Goal: Task Accomplishment & Management: Use online tool/utility

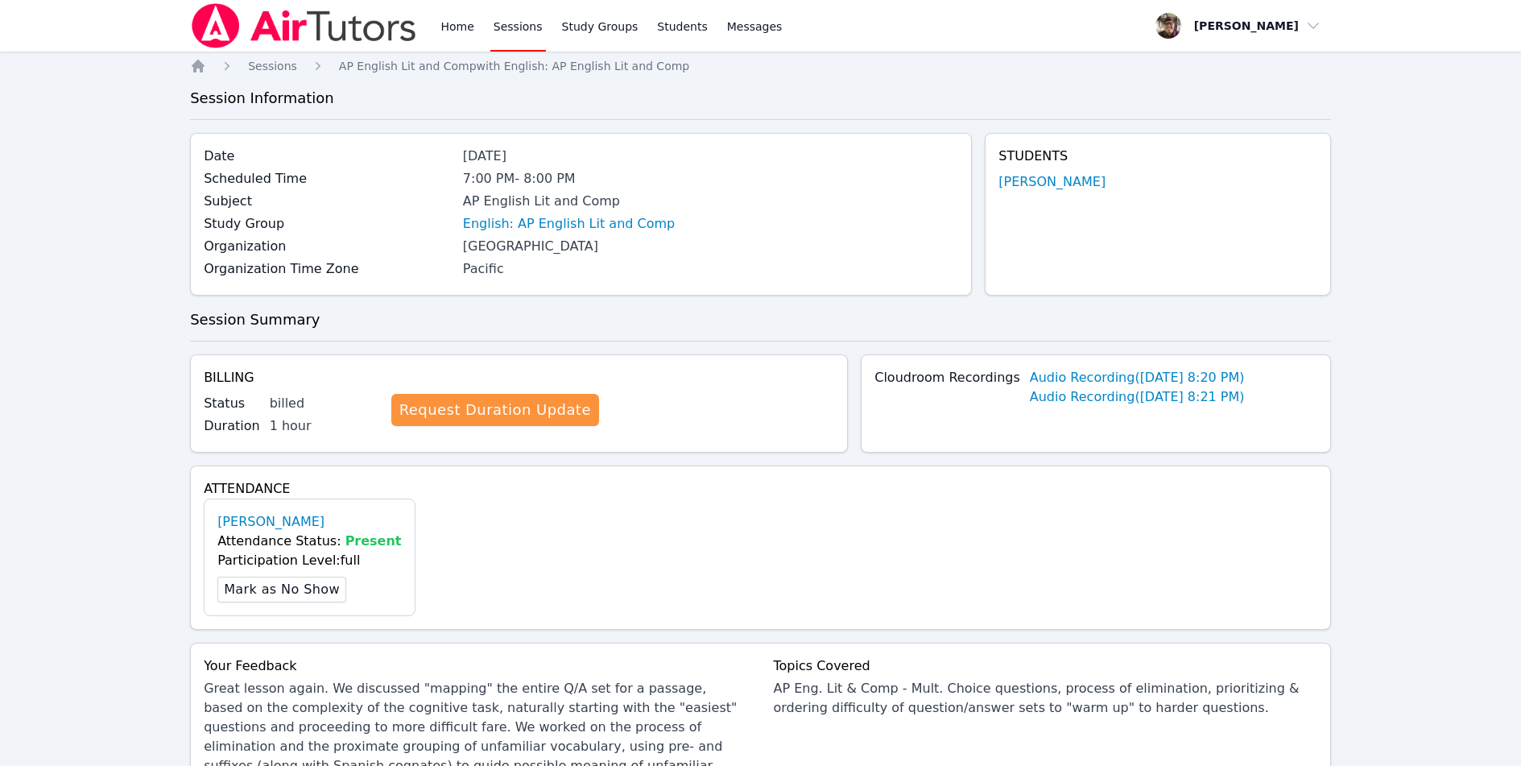
click at [275, 34] on img at bounding box center [304, 25] width 228 height 45
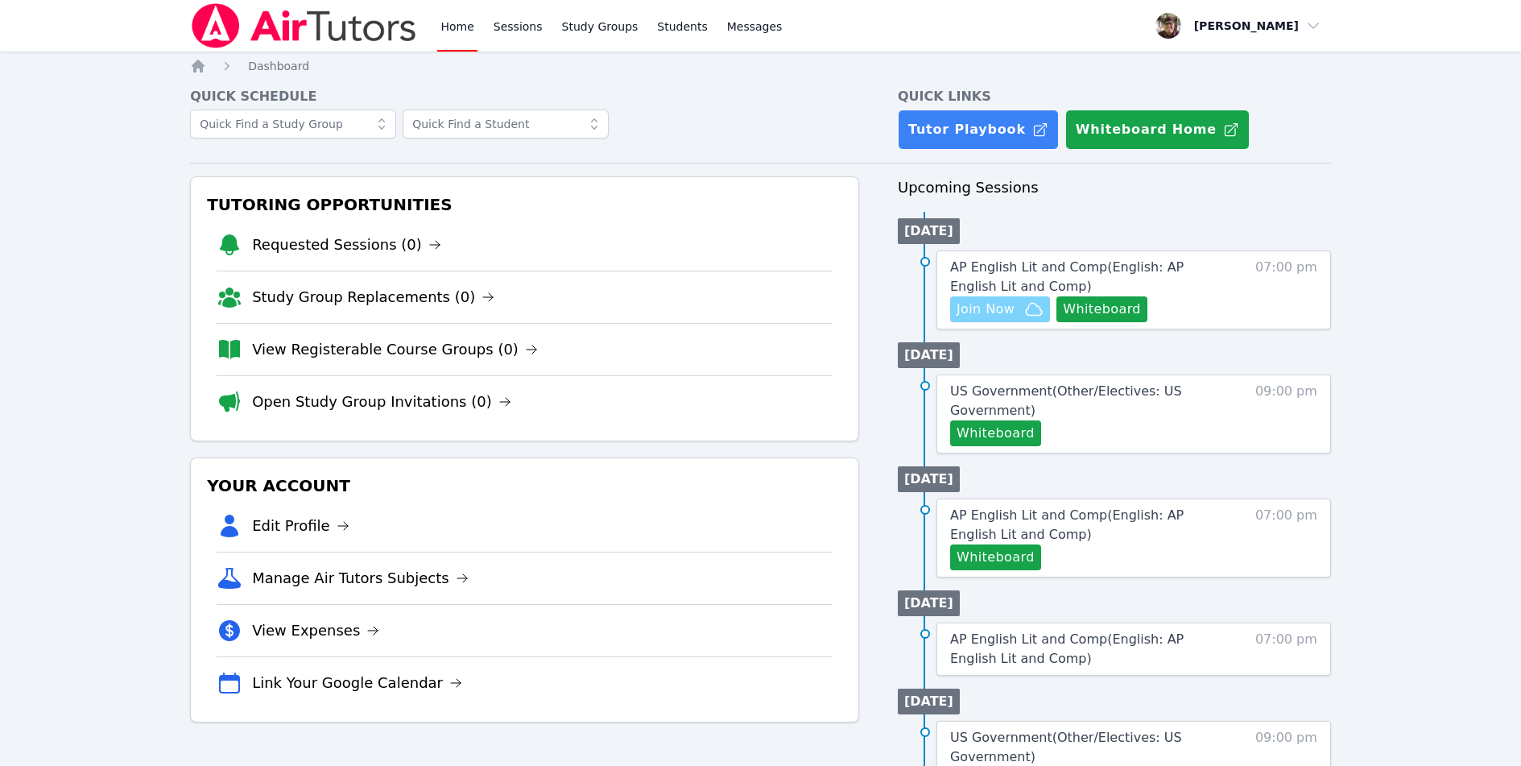
click at [992, 308] on span "Join Now" at bounding box center [985, 308] width 58 height 19
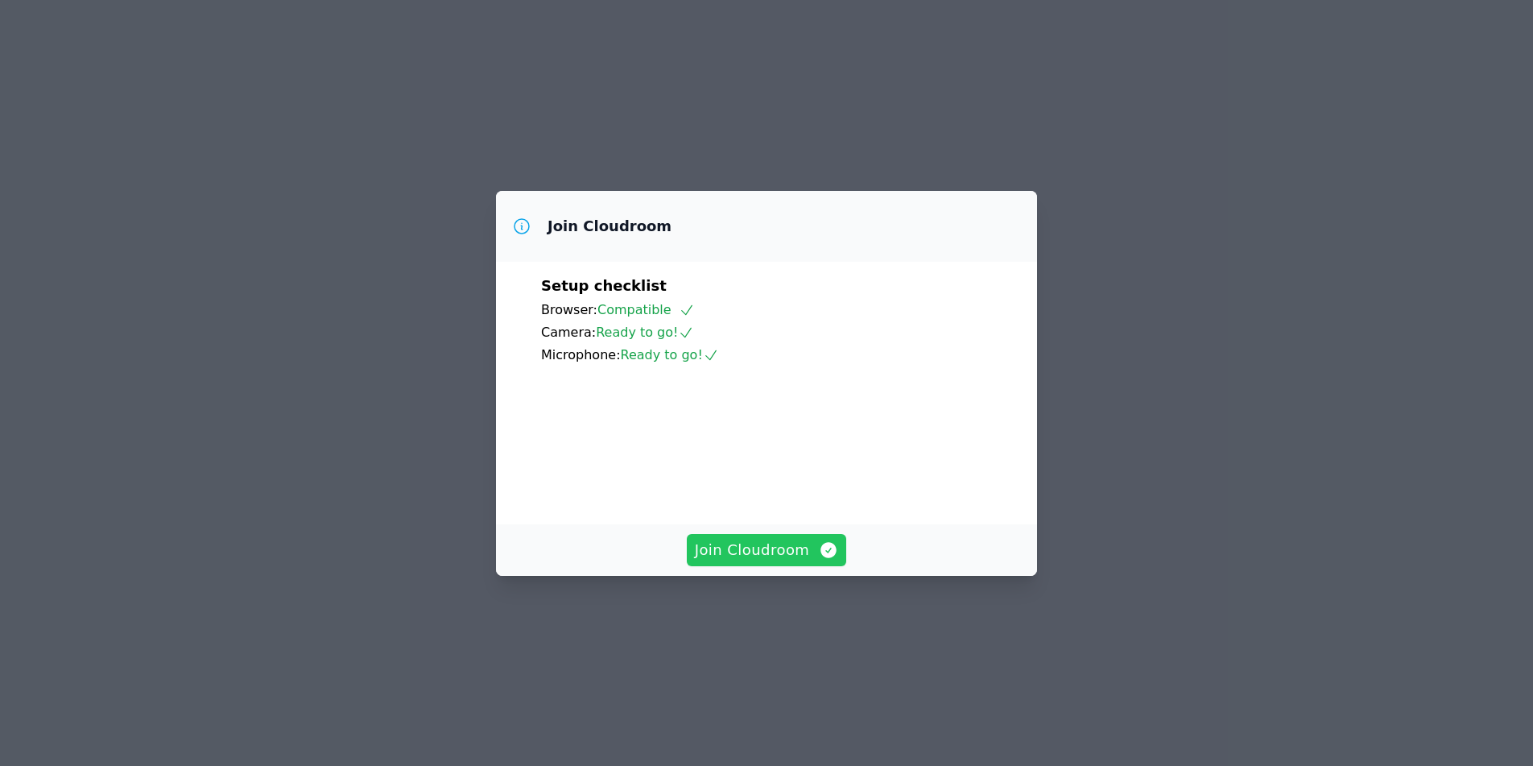
click at [768, 561] on span "Join Cloudroom" at bounding box center [767, 550] width 144 height 23
click at [742, 561] on span "Join Cloudroom" at bounding box center [767, 550] width 144 height 23
click at [784, 561] on span "Join Cloudroom" at bounding box center [767, 550] width 144 height 23
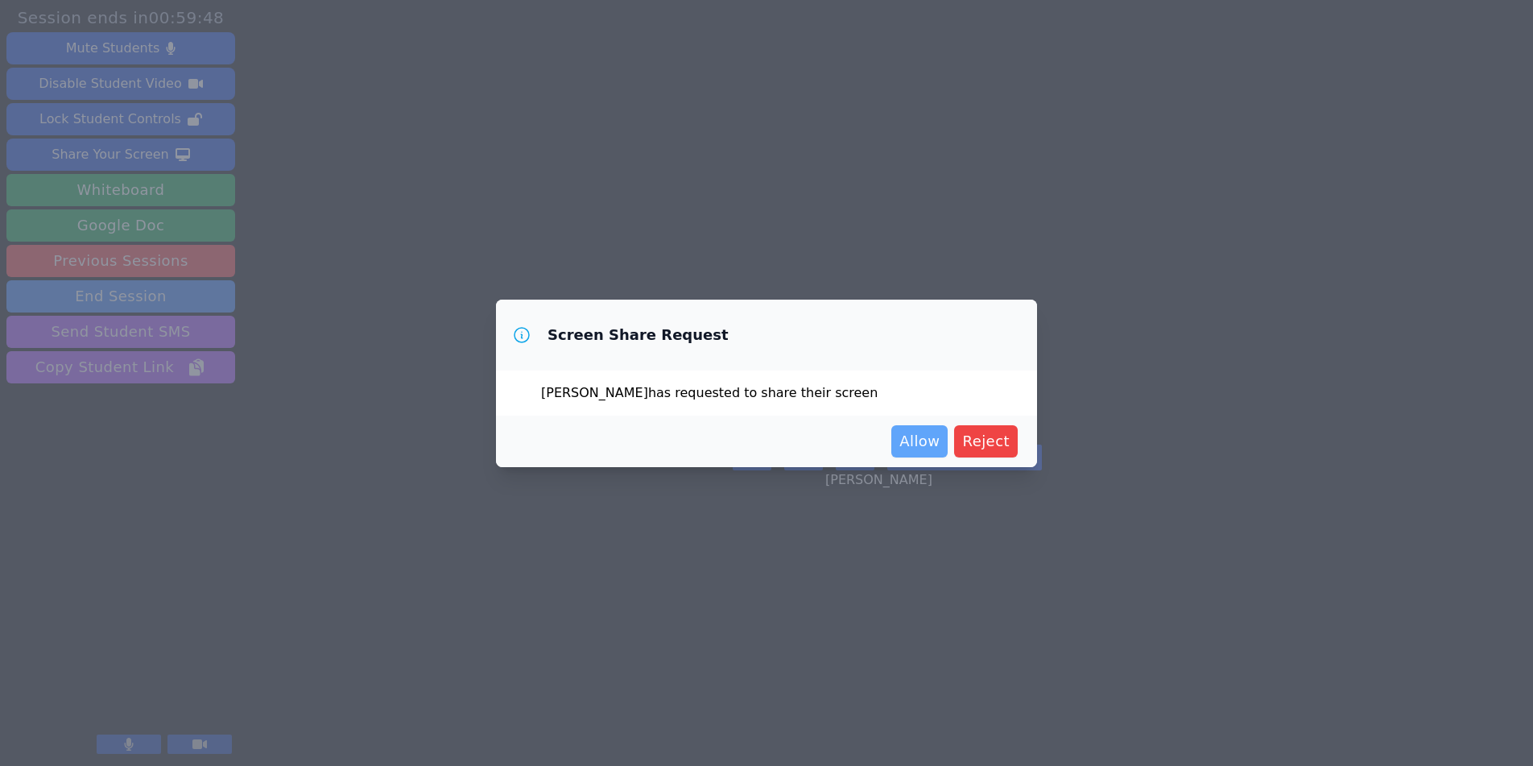
click at [922, 440] on span "Allow" at bounding box center [919, 441] width 40 height 23
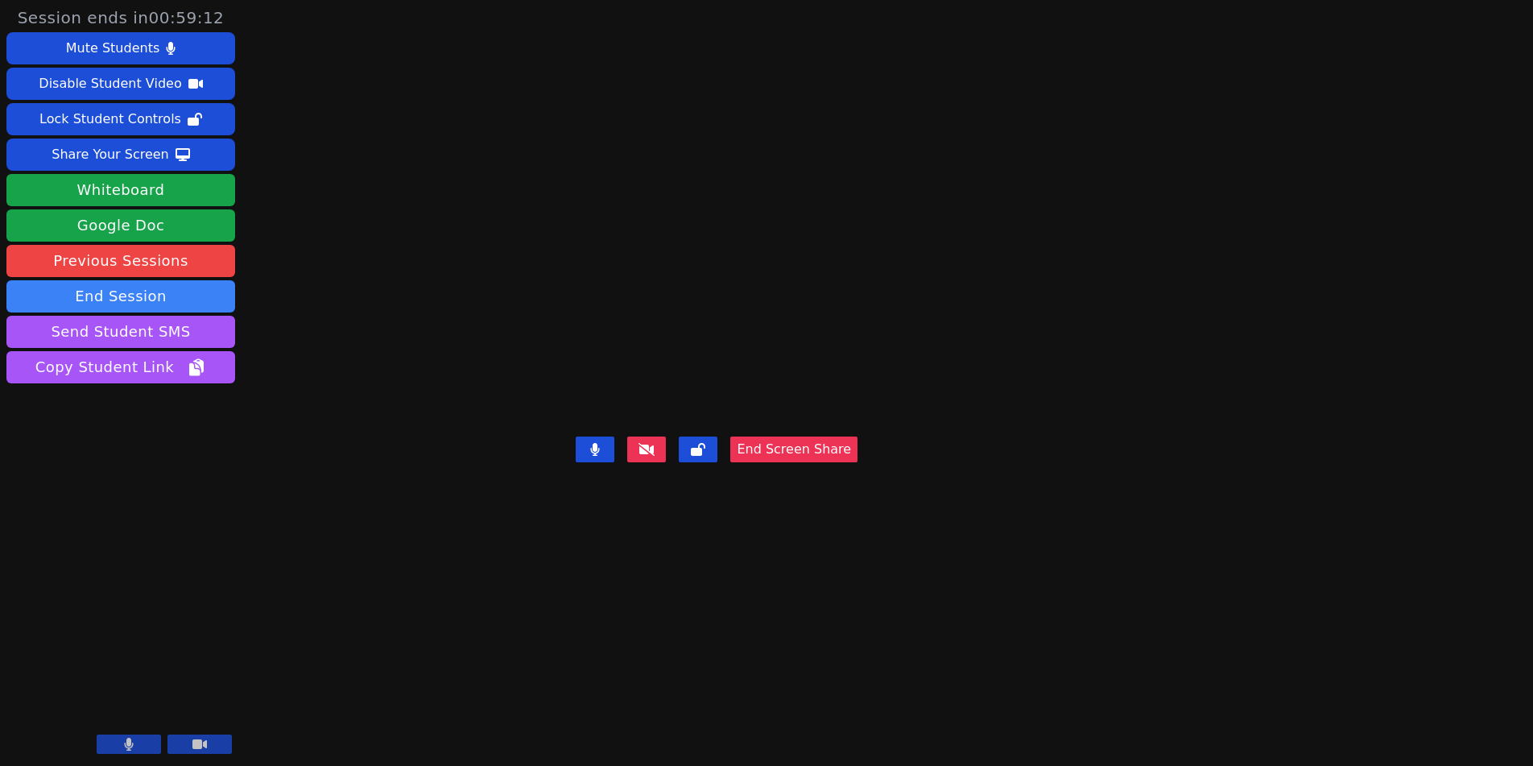
click at [596, 271] on video at bounding box center [717, 350] width 242 height 159
click at [857, 462] on button "End Screen Share" at bounding box center [793, 449] width 127 height 26
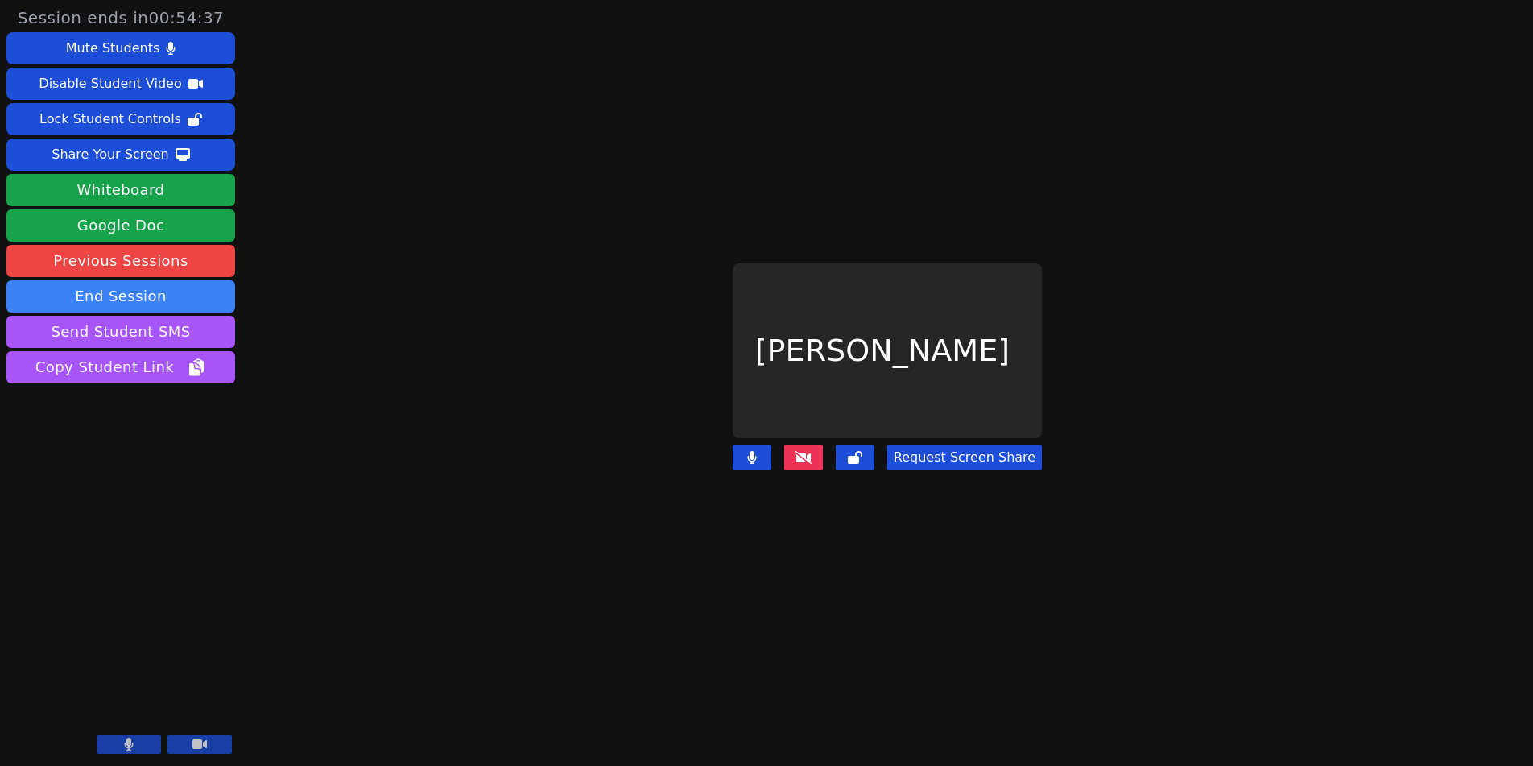
click at [799, 451] on icon at bounding box center [803, 457] width 16 height 13
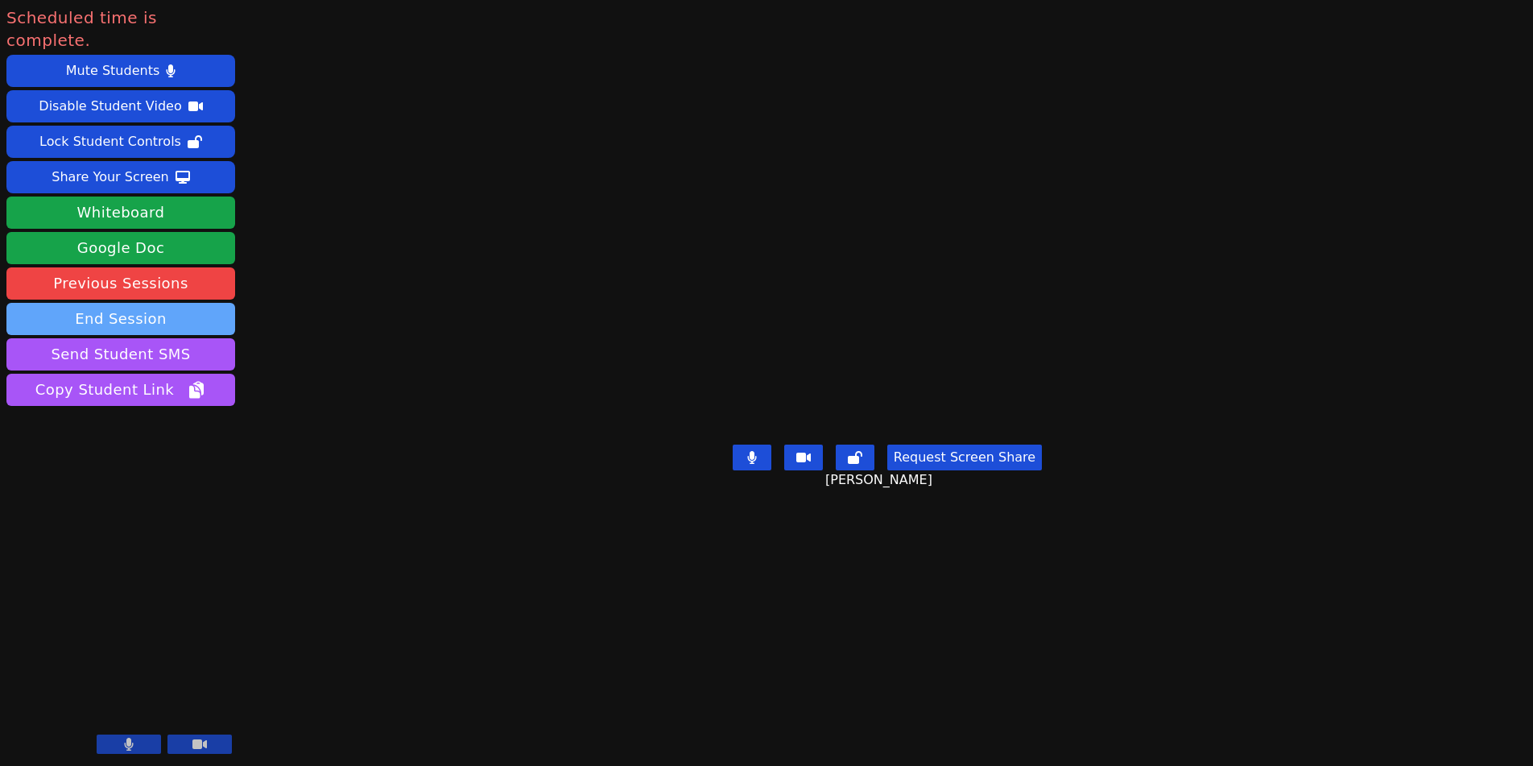
click at [115, 303] on button "End Session" at bounding box center [120, 319] width 229 height 32
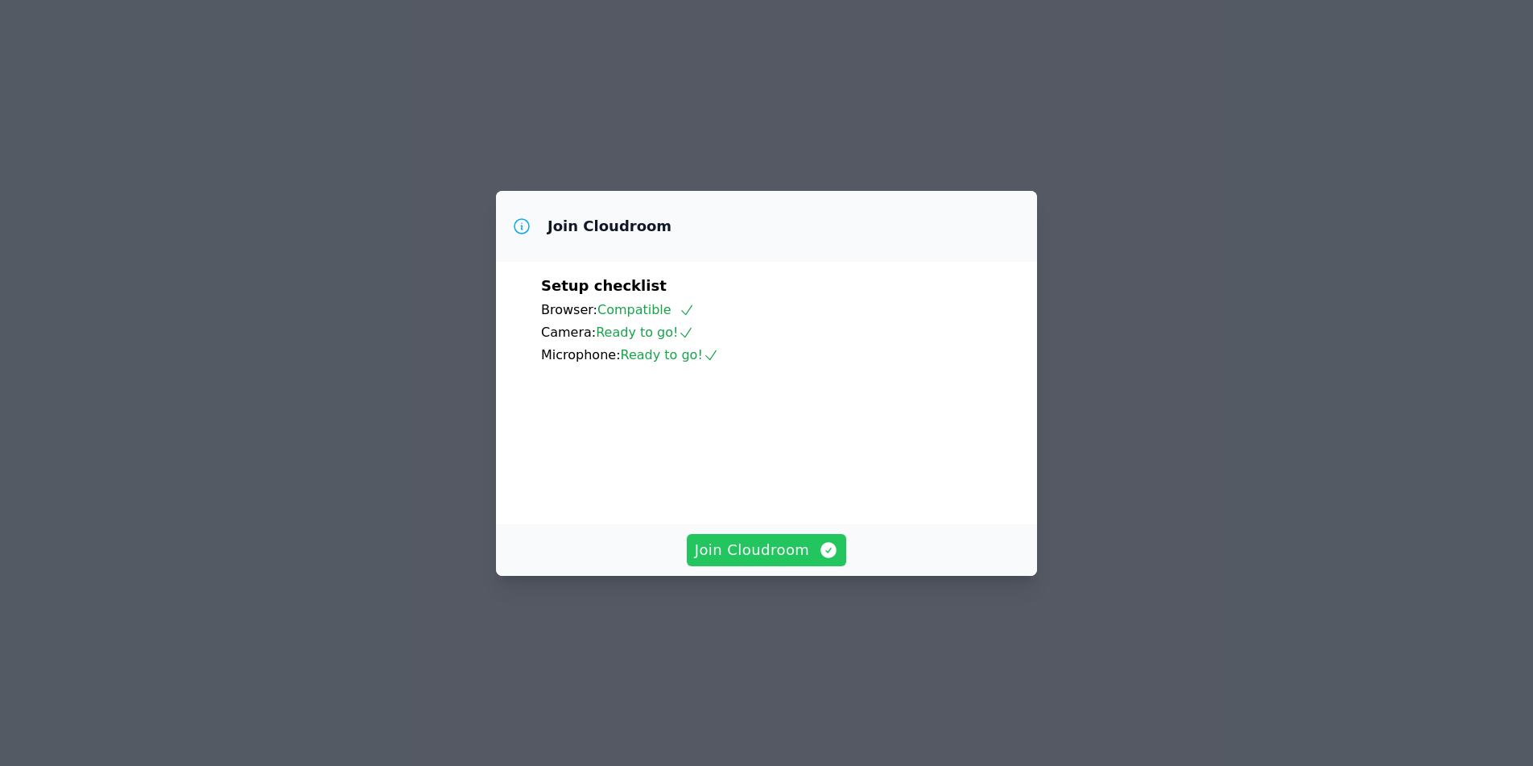
click at [798, 561] on span "Join Cloudroom" at bounding box center [767, 550] width 144 height 23
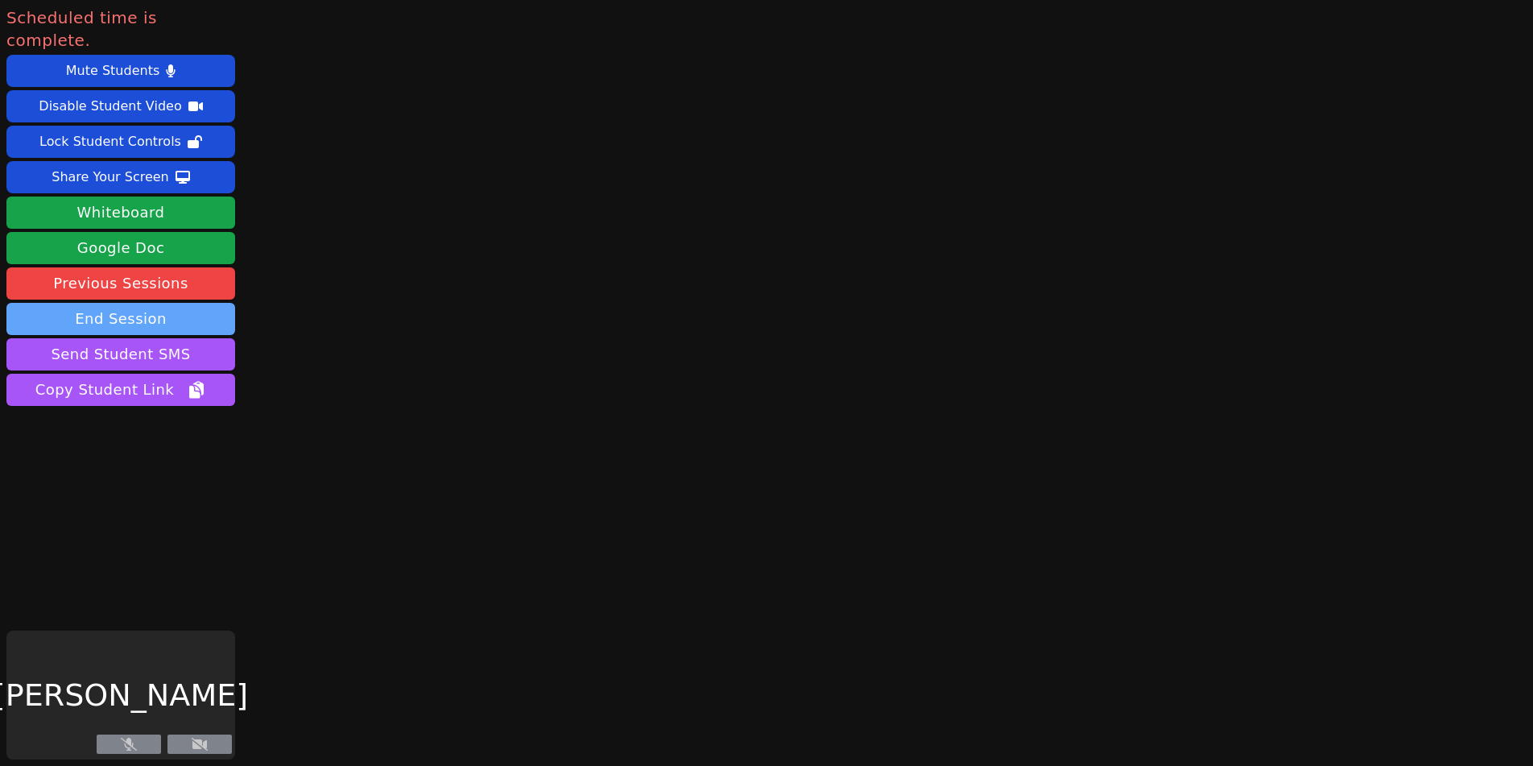
click at [115, 303] on button "End Session" at bounding box center [120, 319] width 229 height 32
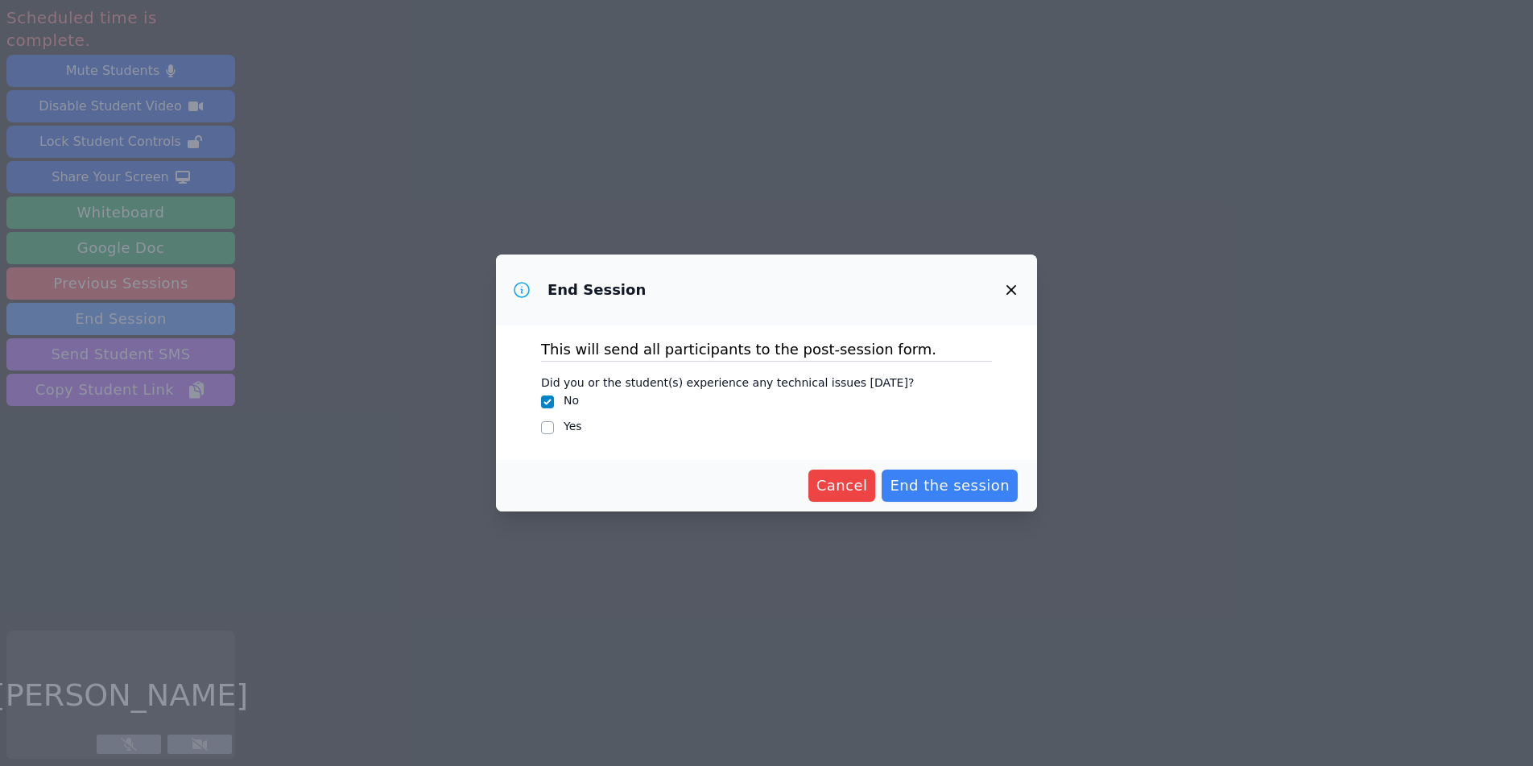
click at [558, 430] on div "Yes" at bounding box center [766, 427] width 451 height 19
click at [548, 424] on input "Yes" at bounding box center [547, 427] width 13 height 13
checkbox input "true"
checkbox input "false"
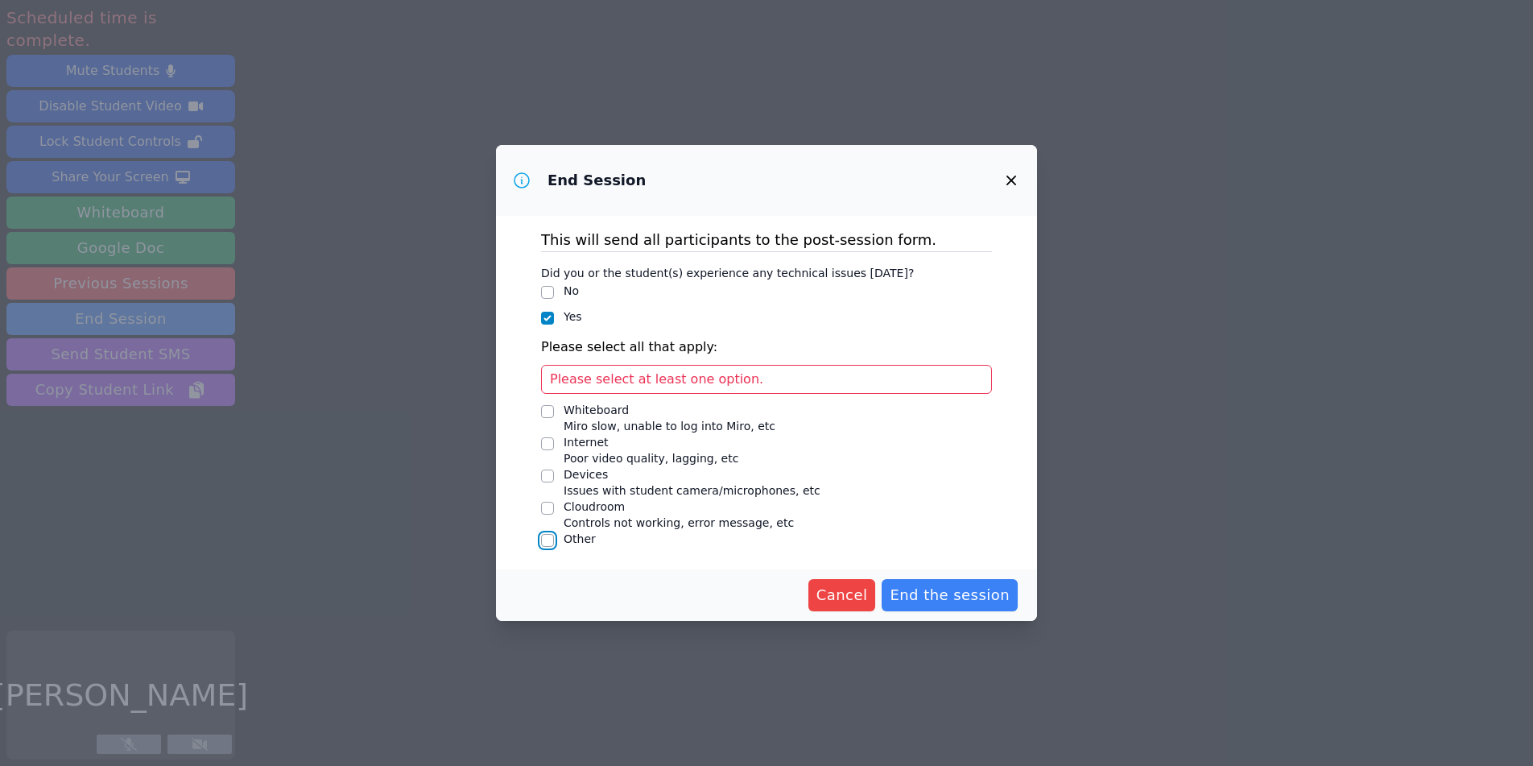
click at [550, 539] on input "Other" at bounding box center [547, 540] width 13 height 13
checkbox input "true"
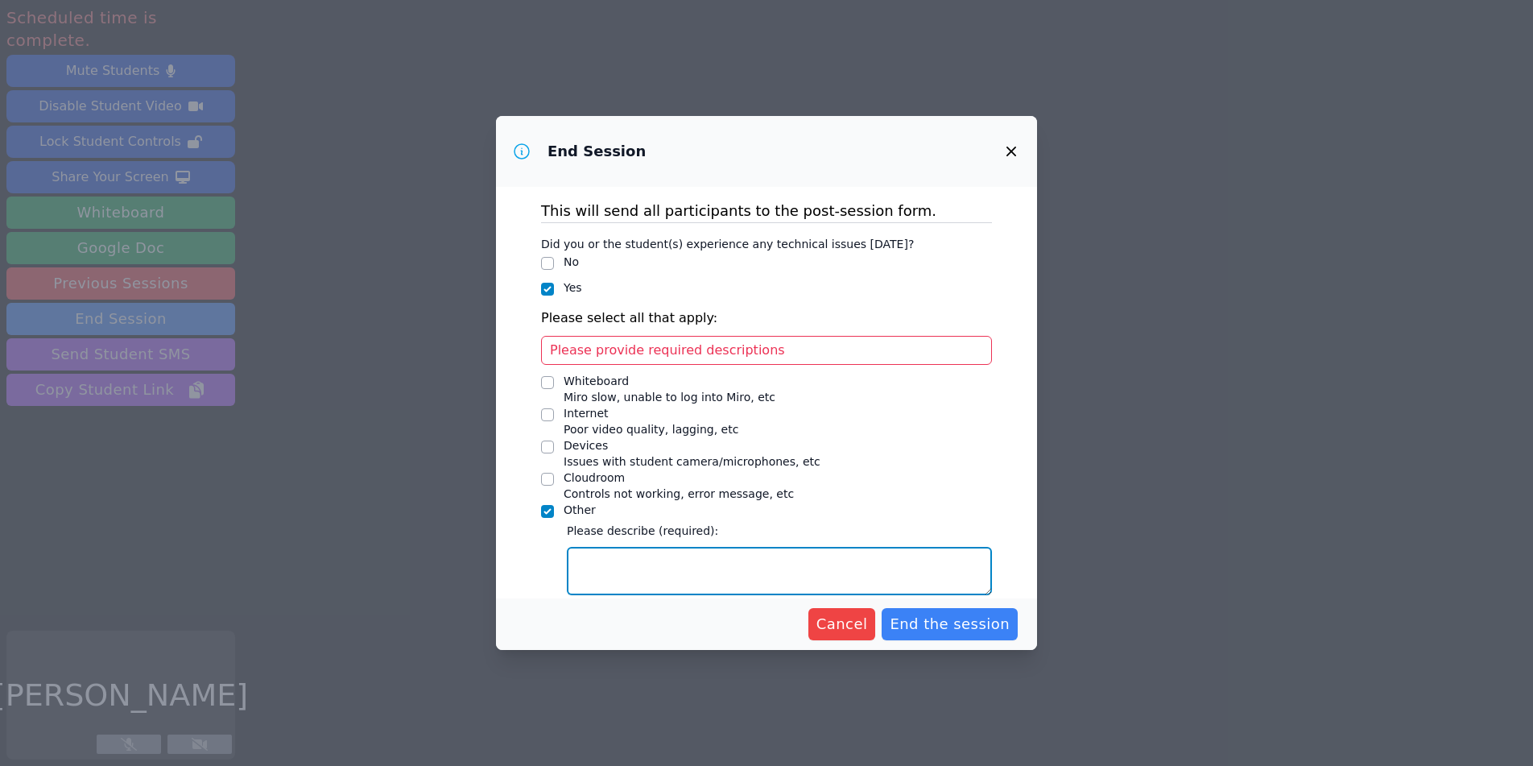
click at [605, 549] on textarea "Other" at bounding box center [779, 571] width 425 height 48
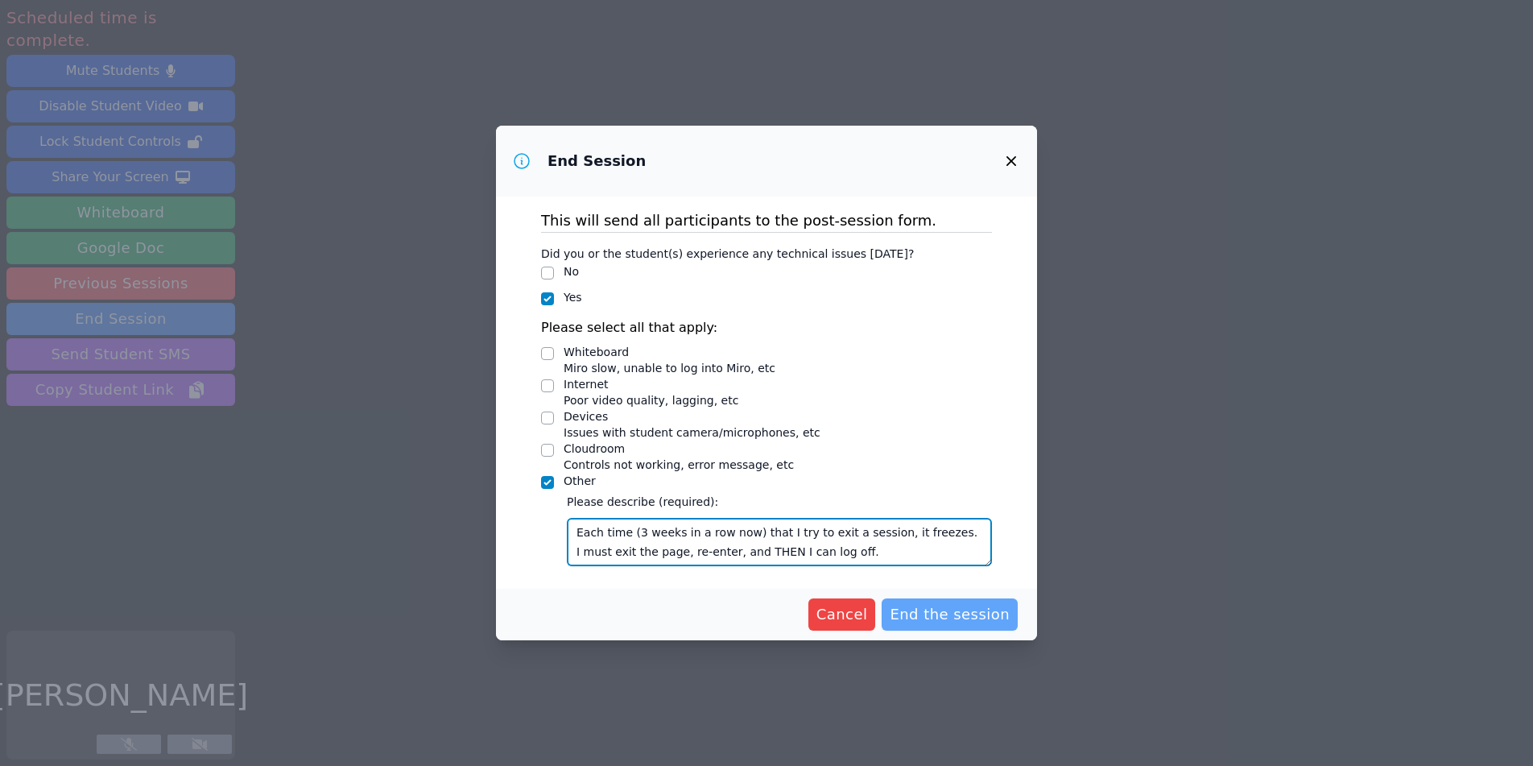
type textarea "Each time (3 weeks in a row now) that I try to exit a session, it freezes. I mu…"
click at [982, 621] on span "End the session" at bounding box center [950, 614] width 120 height 23
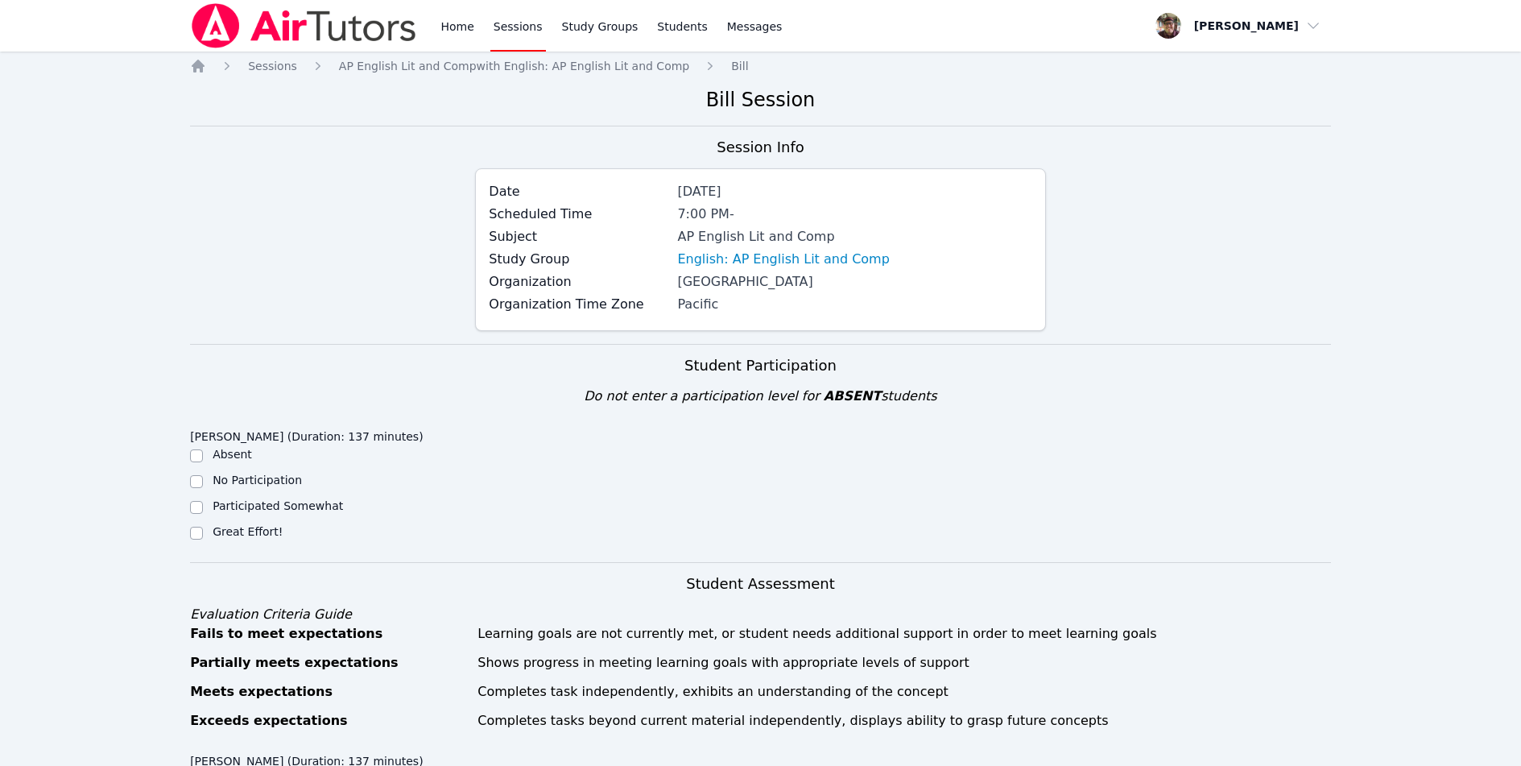
click at [254, 534] on label "Great Effort!" at bounding box center [248, 531] width 70 height 13
click at [203, 534] on input "Great Effort!" at bounding box center [196, 532] width 13 height 13
checkbox input "true"
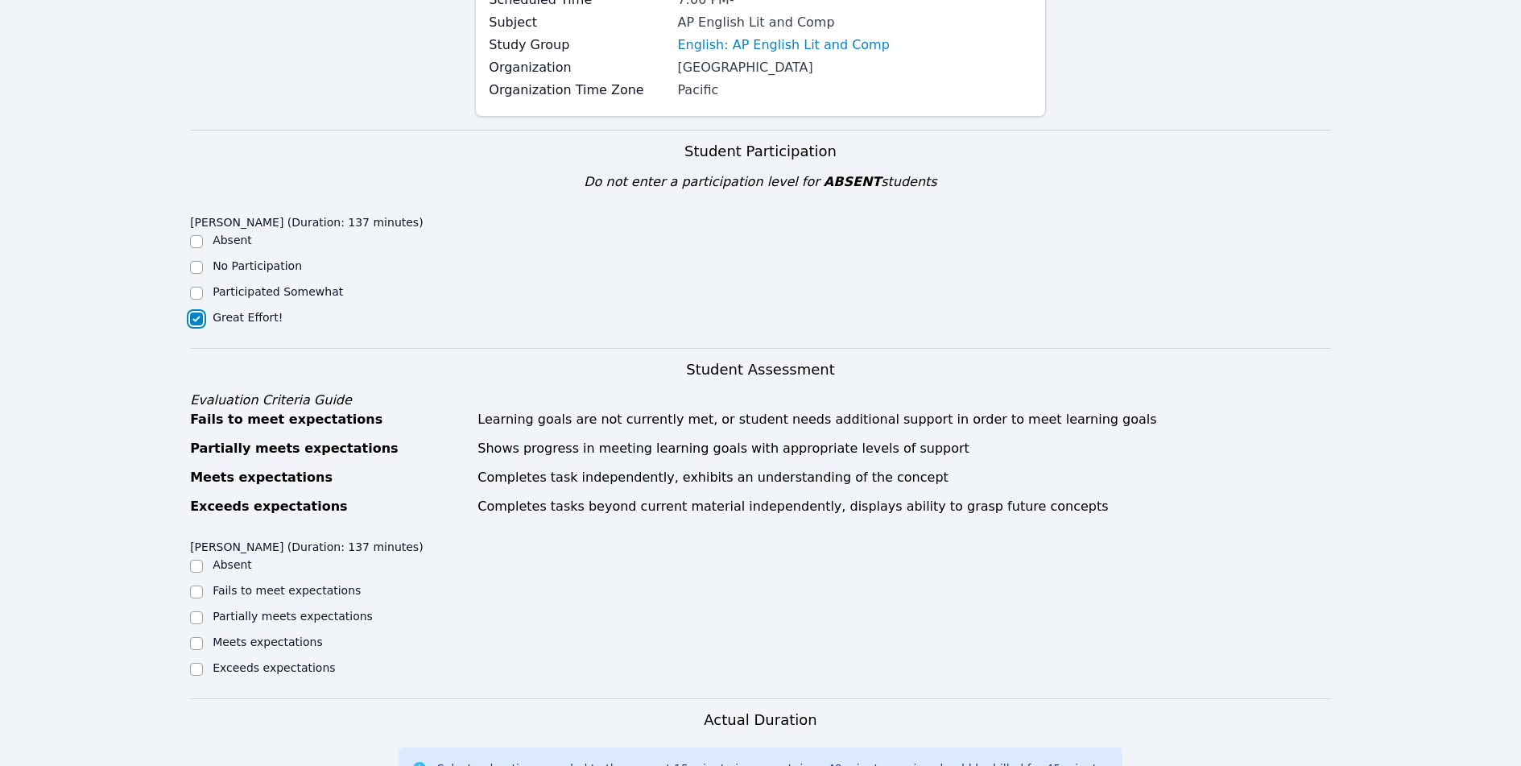
scroll to position [228, 0]
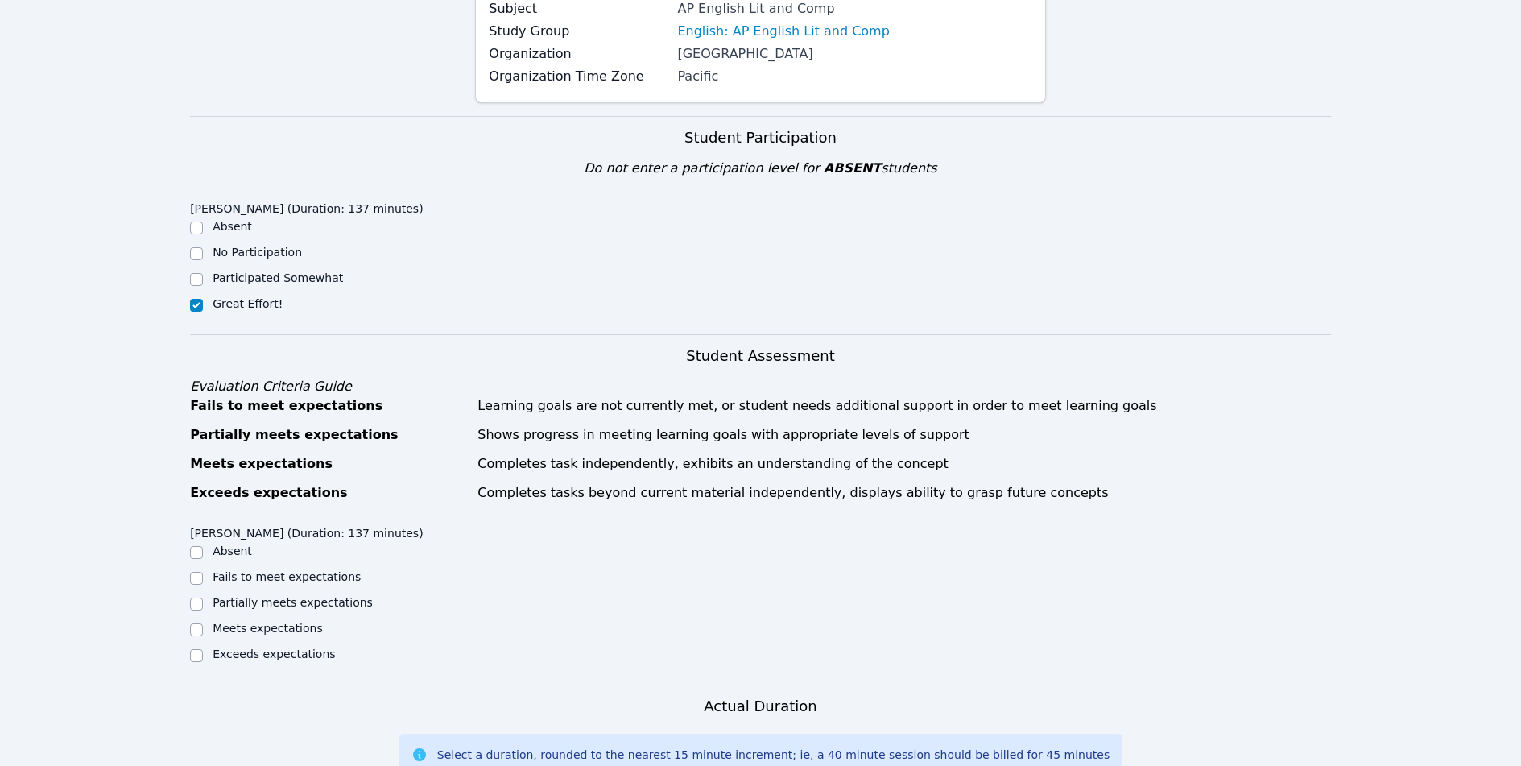
click at [227, 661] on div "Exceeds expectations" at bounding box center [274, 654] width 122 height 16
click at [224, 648] on label "Exceeds expectations" at bounding box center [274, 653] width 122 height 13
click at [203, 649] on input "Exceeds expectations" at bounding box center [196, 655] width 13 height 13
checkbox input "true"
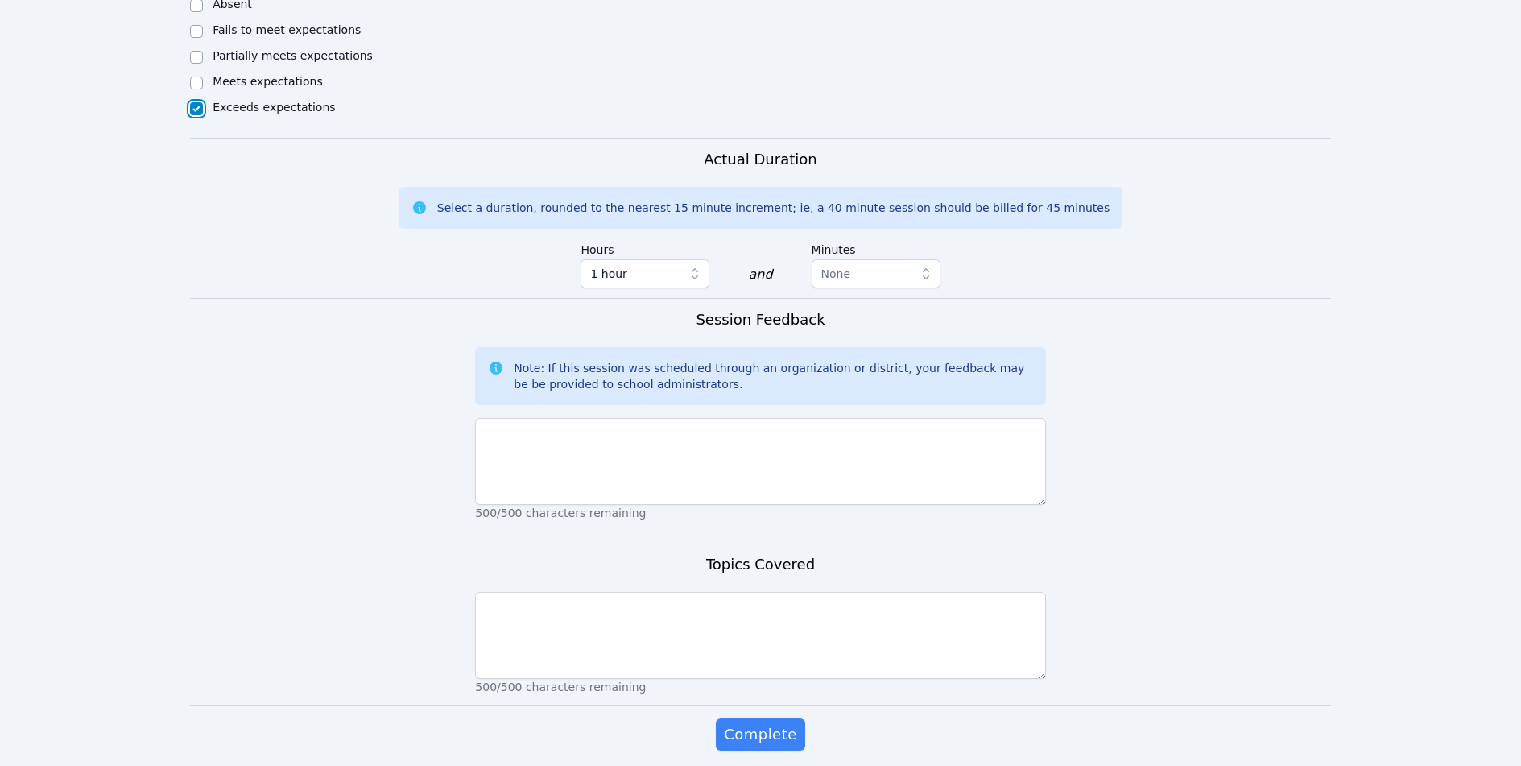
scroll to position [836, 0]
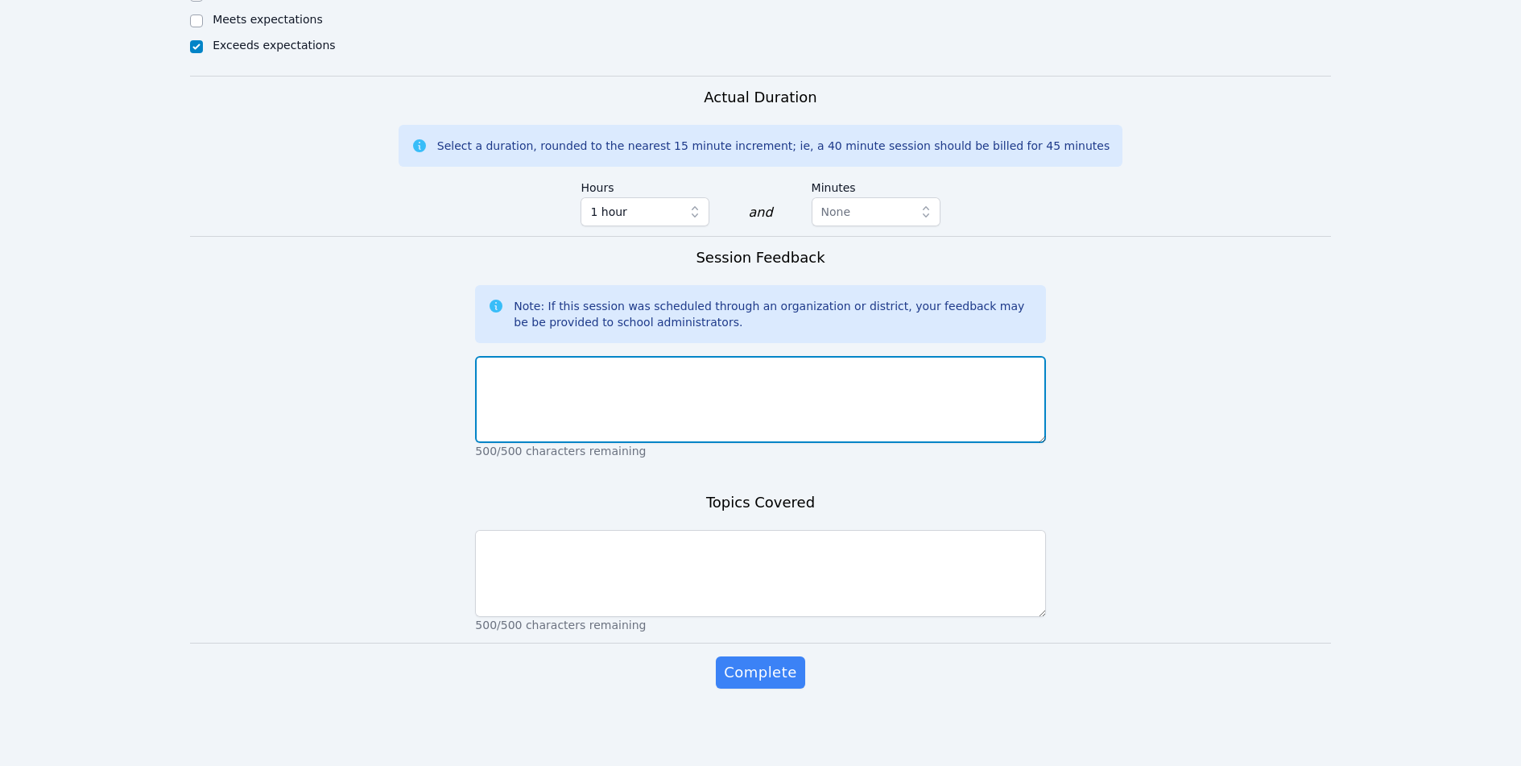
click at [532, 382] on textarea at bounding box center [760, 399] width 570 height 87
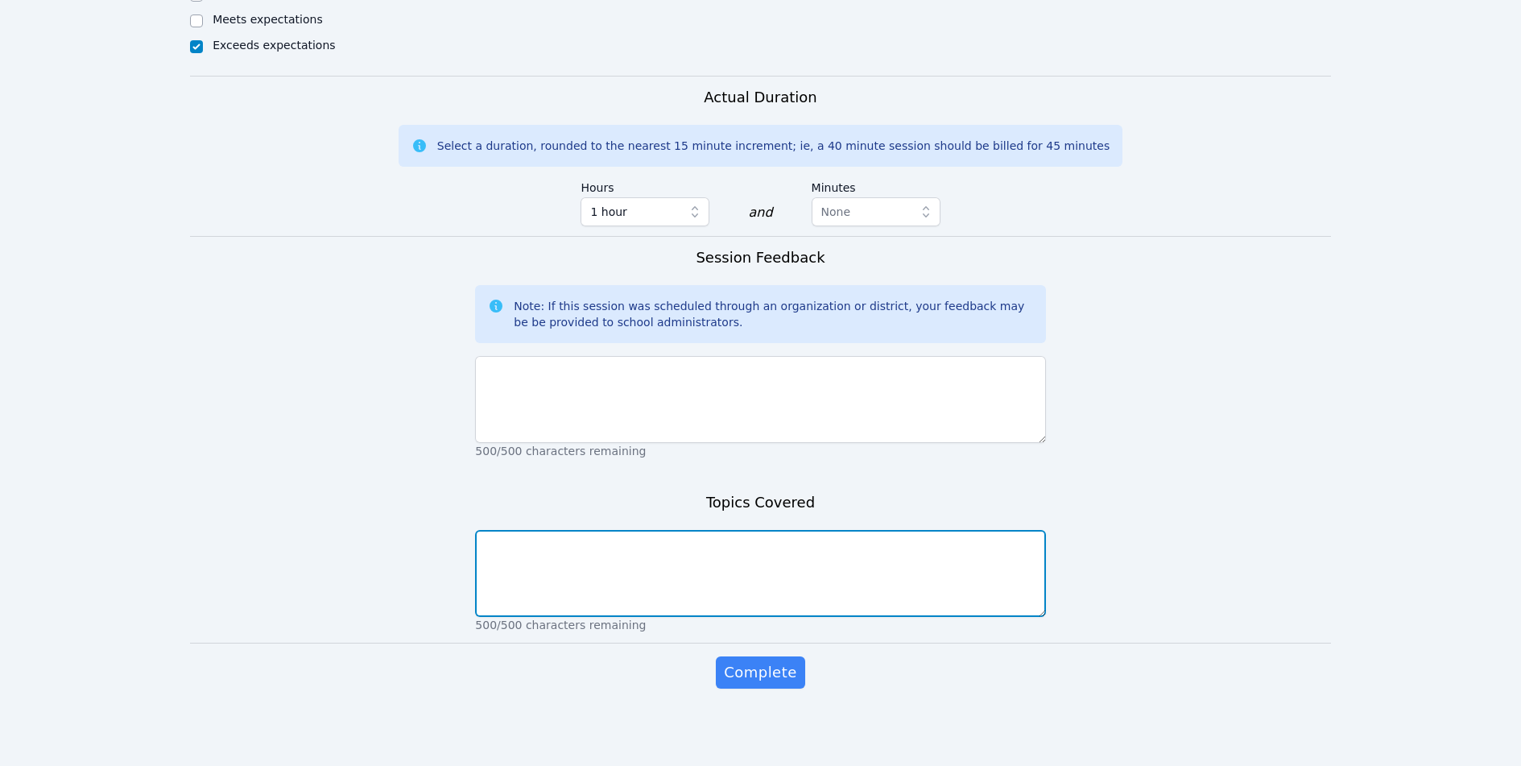
click at [493, 551] on textarea at bounding box center [760, 573] width 570 height 87
type textarea "C"
click at [700, 569] on textarea "MCQ strategies for poetry reading on the AP Lit and Comp Exam Looked at the FRQ…" at bounding box center [760, 573] width 570 height 87
type textarea "MCQ strategies for poetry reading on the AP Lit and Comp Exam Looked at the FRQ…"
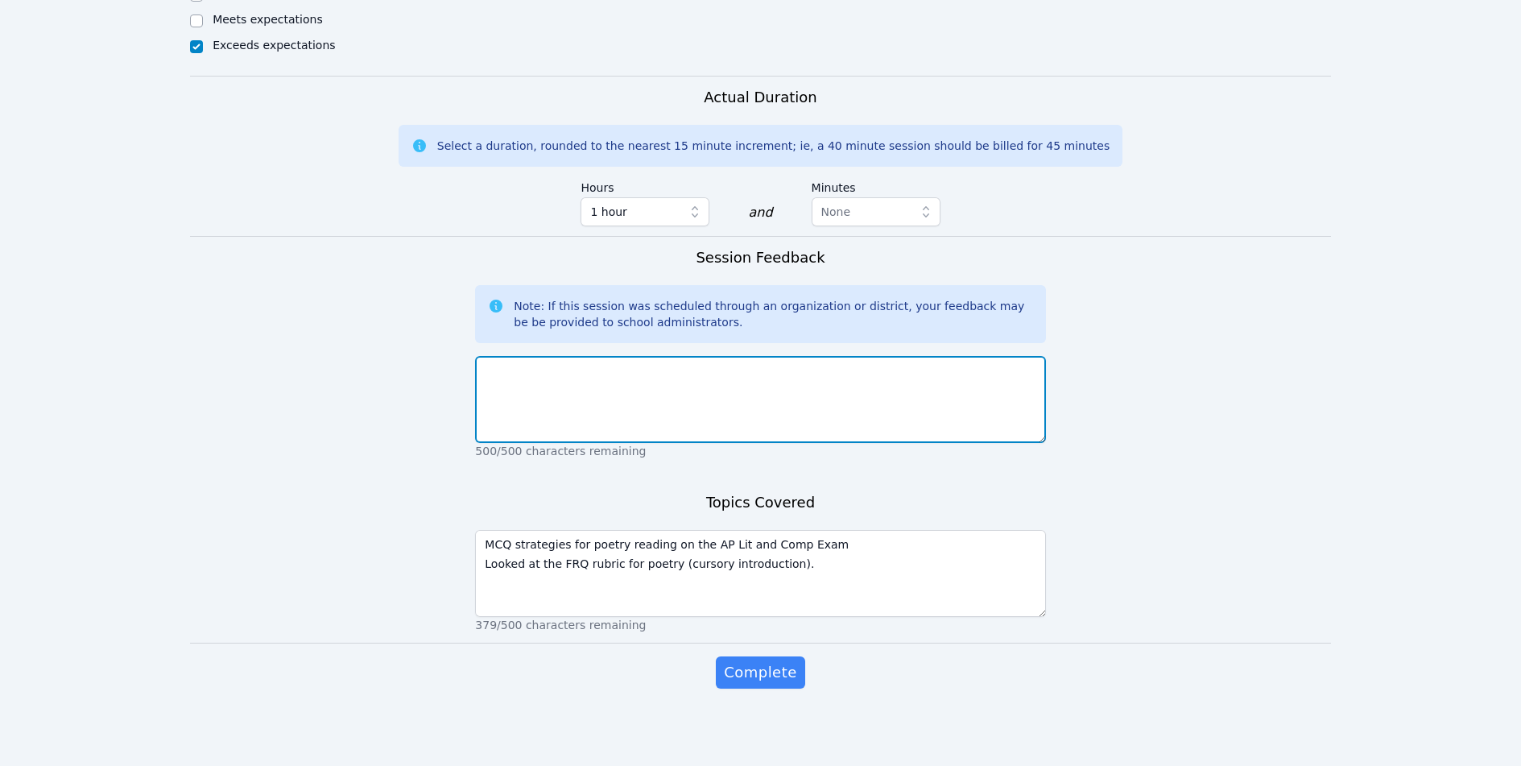
click at [576, 370] on textarea at bounding box center [760, 399] width 570 height 87
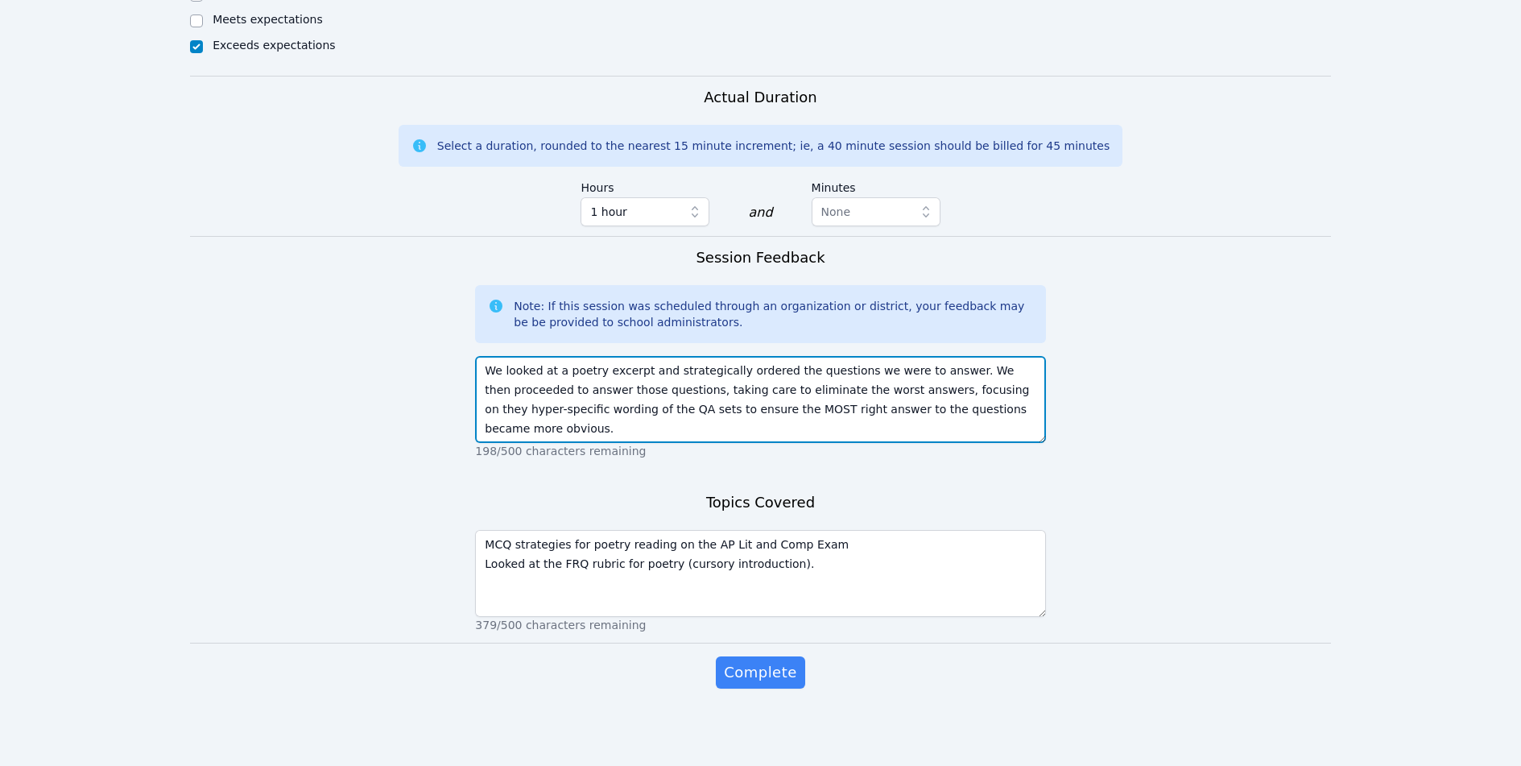
type textarea "We looked at a poetry excerpt and strategically ordered the questions we were t…"
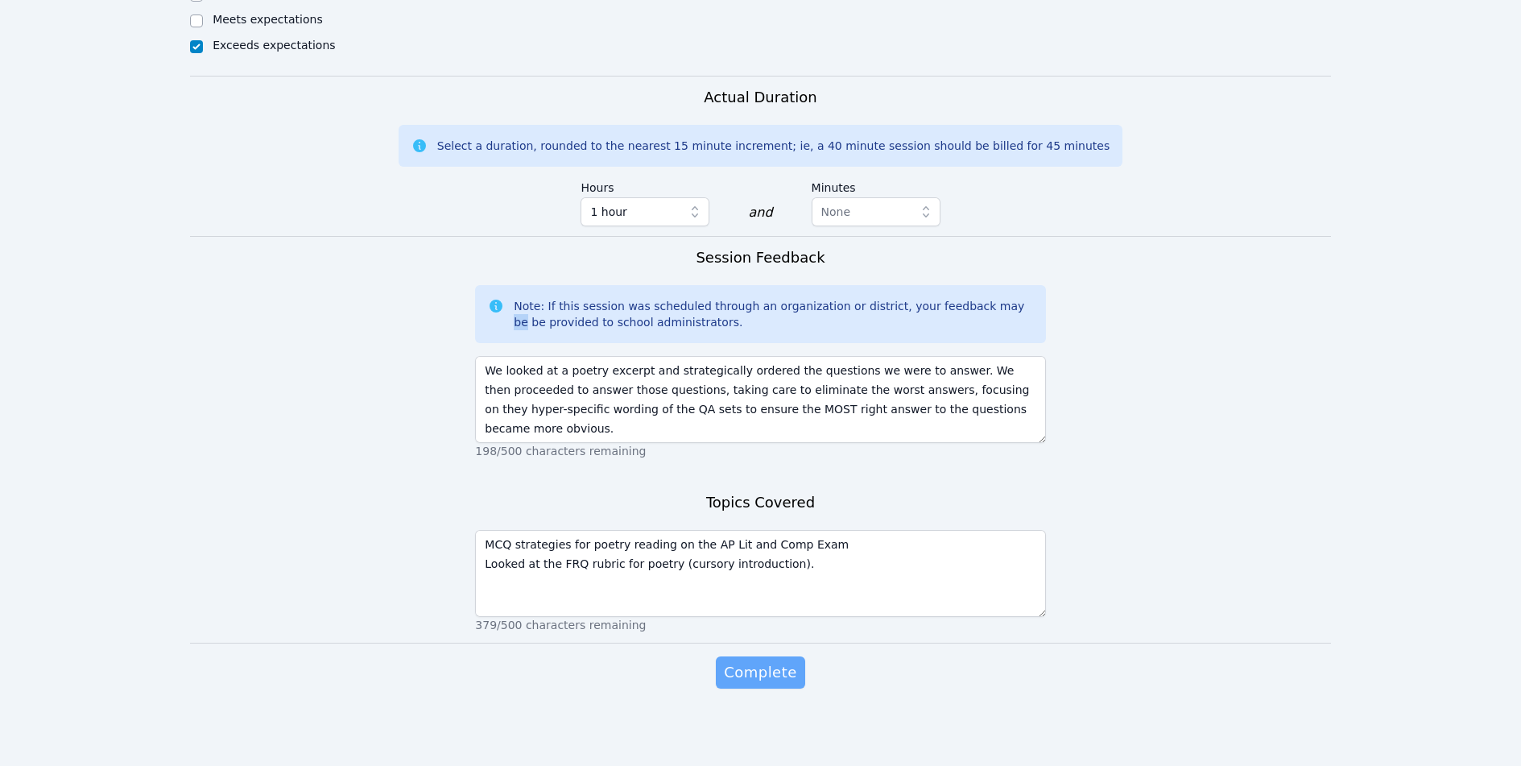
click at [766, 666] on span "Complete" at bounding box center [760, 672] width 72 height 23
